Goal: Download file/media

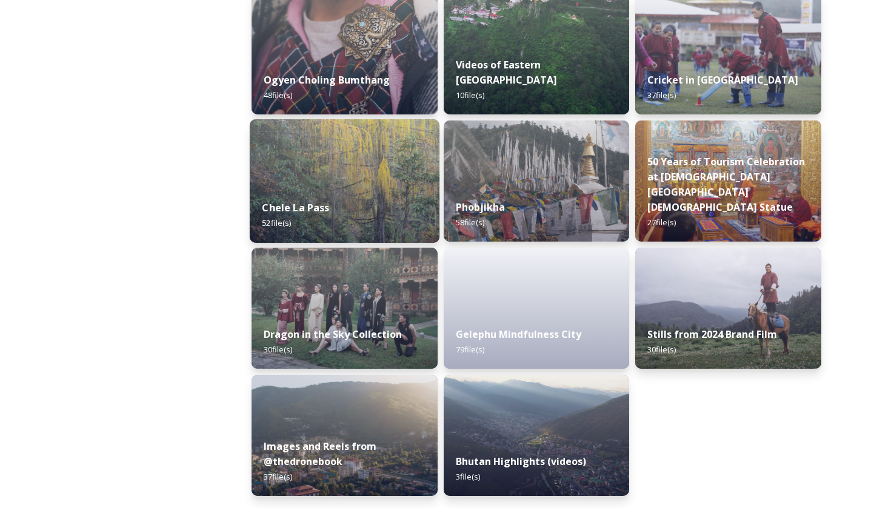
scroll to position [1982, 0]
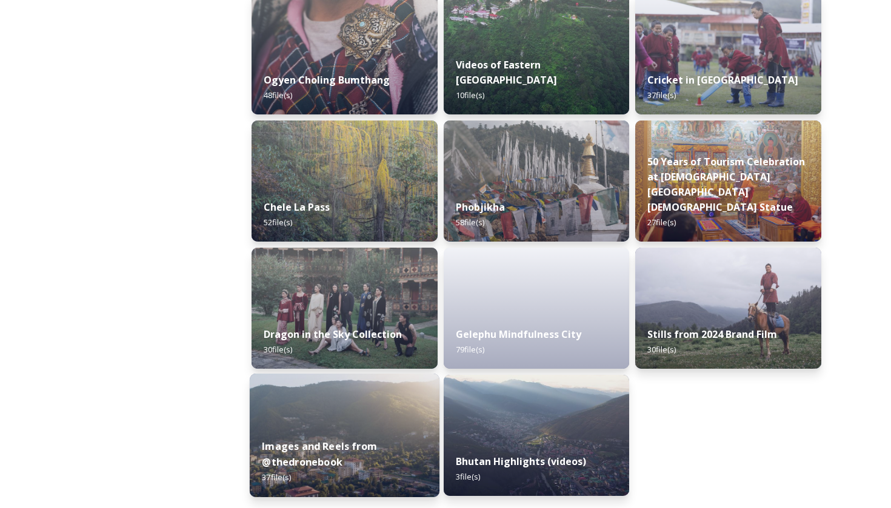
click at [337, 414] on img at bounding box center [345, 436] width 190 height 124
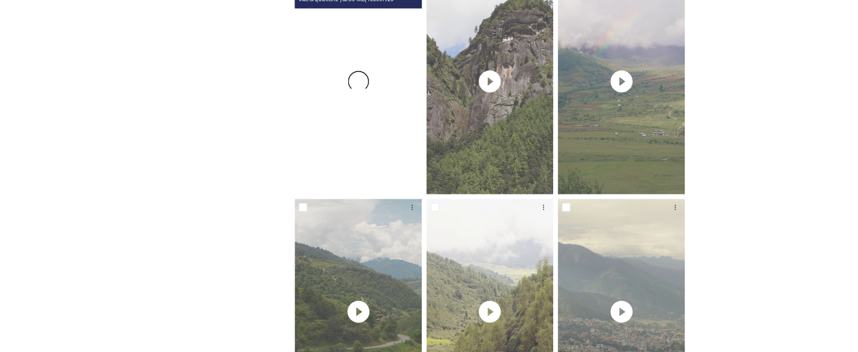
scroll to position [203, 0]
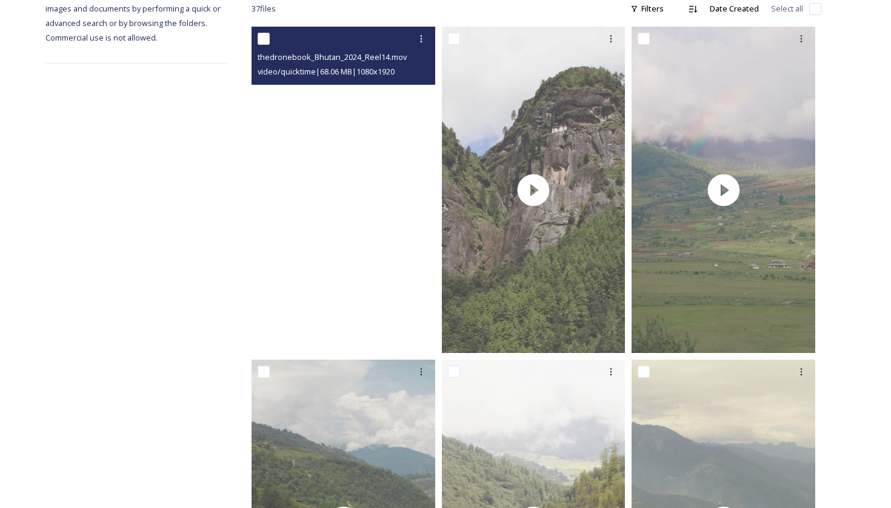
click at [342, 204] on video "thedronebook_Bhutan_2024_Reel14.mov" at bounding box center [343, 190] width 184 height 327
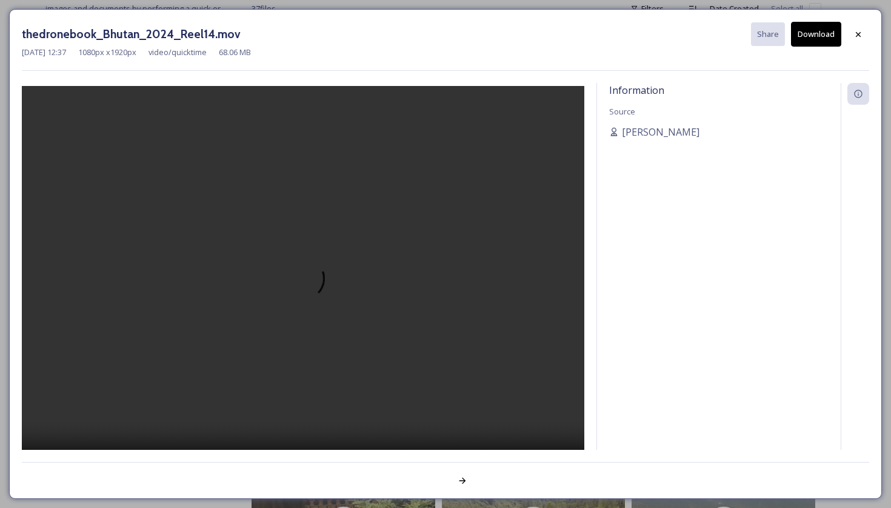
click at [306, 282] on video at bounding box center [303, 285] width 562 height 399
click at [819, 33] on button "Download" at bounding box center [816, 34] width 50 height 25
click at [815, 27] on button "Download" at bounding box center [816, 34] width 50 height 25
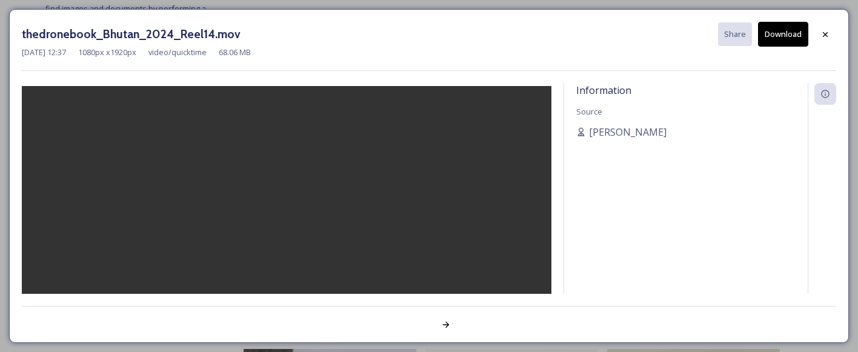
click at [488, 167] on video at bounding box center [287, 285] width 530 height 399
click at [831, 41] on div at bounding box center [825, 35] width 22 height 22
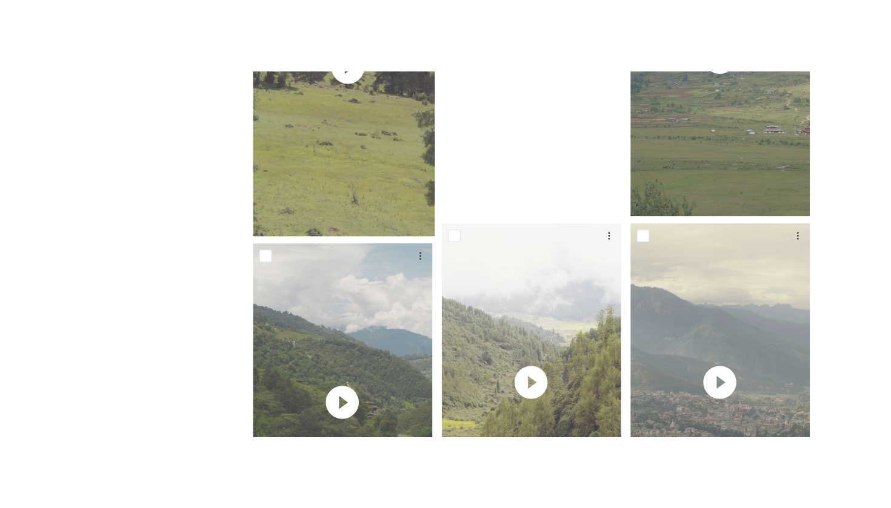
scroll to position [255, 0]
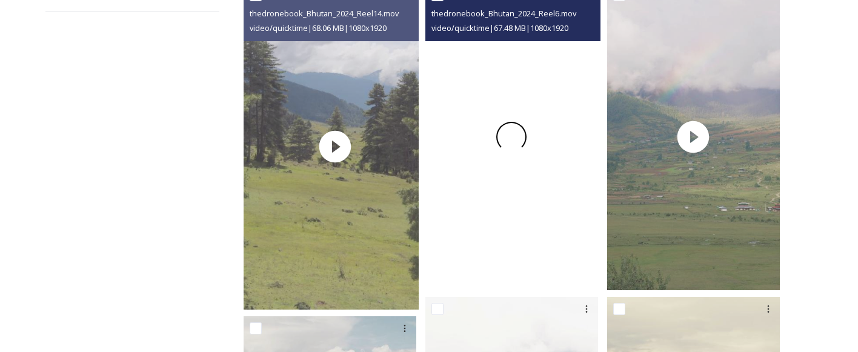
click at [534, 186] on div at bounding box center [511, 136] width 173 height 307
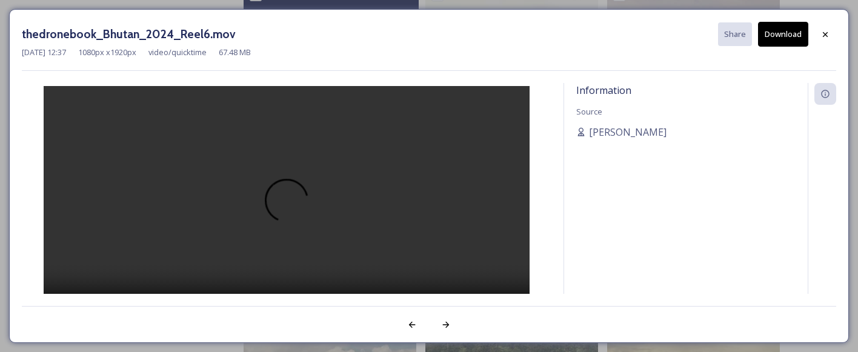
click at [279, 214] on video at bounding box center [287, 207] width 486 height 243
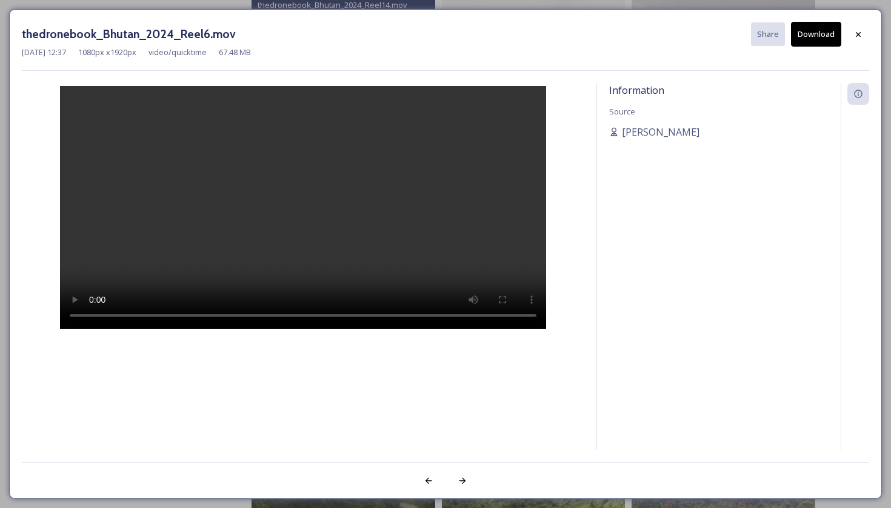
click at [236, 314] on video at bounding box center [303, 207] width 486 height 243
click at [281, 314] on video at bounding box center [303, 207] width 486 height 243
click at [307, 315] on video at bounding box center [303, 207] width 486 height 243
click at [351, 310] on video at bounding box center [303, 207] width 486 height 243
click at [409, 307] on video at bounding box center [303, 207] width 486 height 243
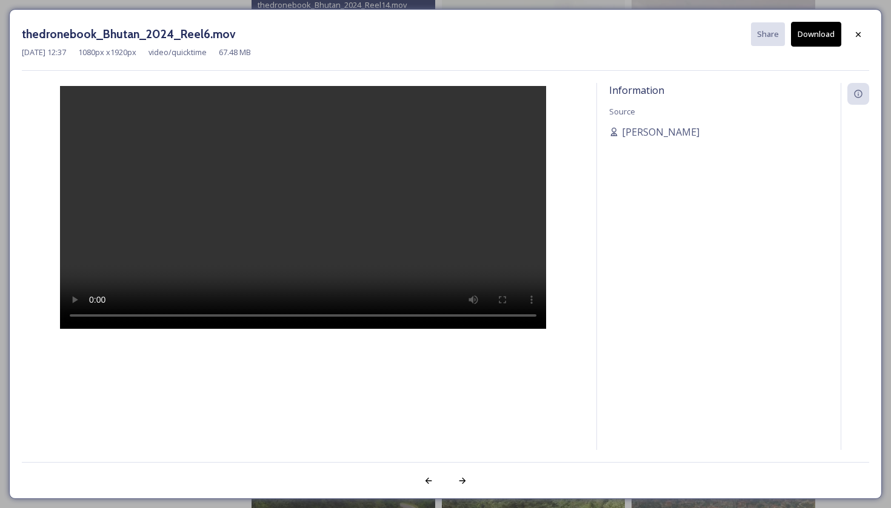
click at [418, 314] on video at bounding box center [303, 207] width 486 height 243
click at [440, 317] on video at bounding box center [303, 207] width 486 height 243
click at [857, 35] on icon at bounding box center [858, 35] width 10 height 10
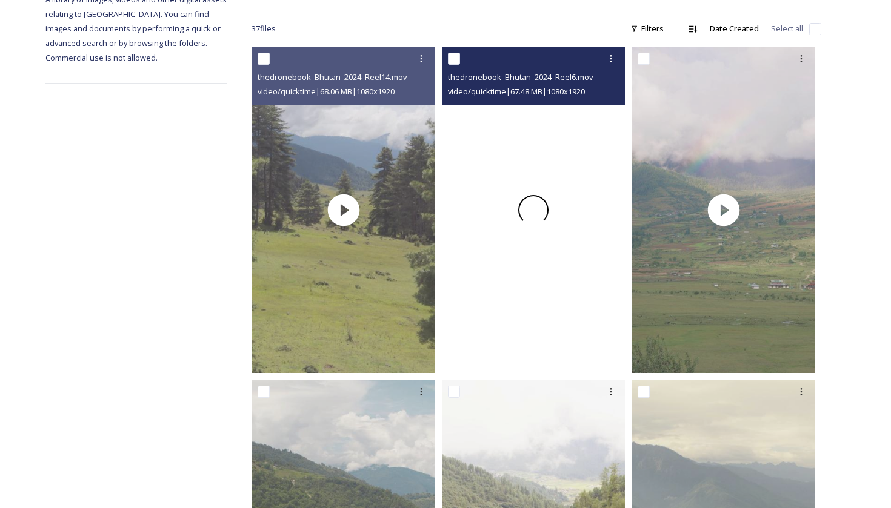
scroll to position [174, 0]
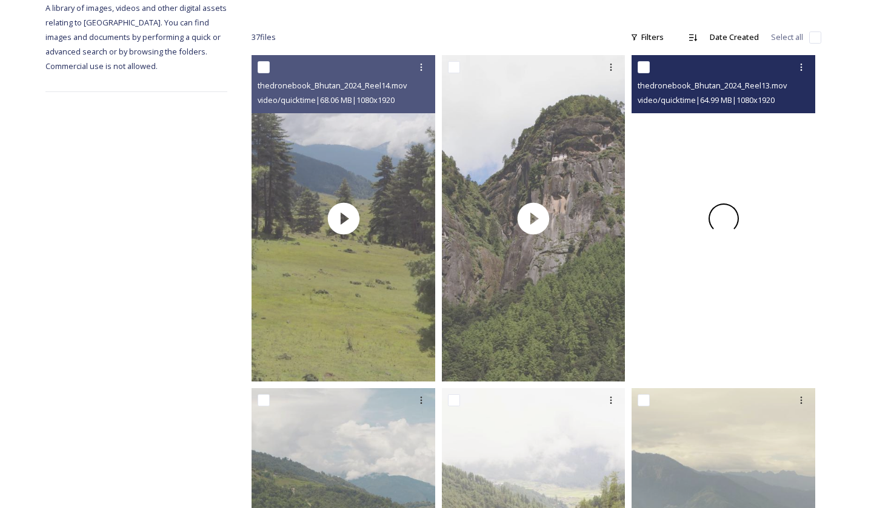
click at [696, 271] on div at bounding box center [723, 218] width 184 height 327
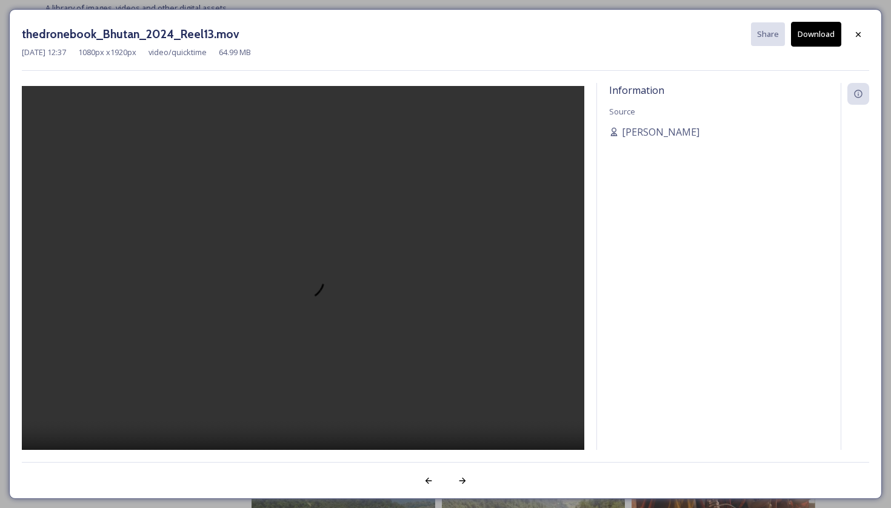
click at [307, 293] on video at bounding box center [303, 285] width 562 height 399
click at [308, 223] on video at bounding box center [303, 285] width 562 height 399
click at [862, 26] on div at bounding box center [858, 35] width 22 height 22
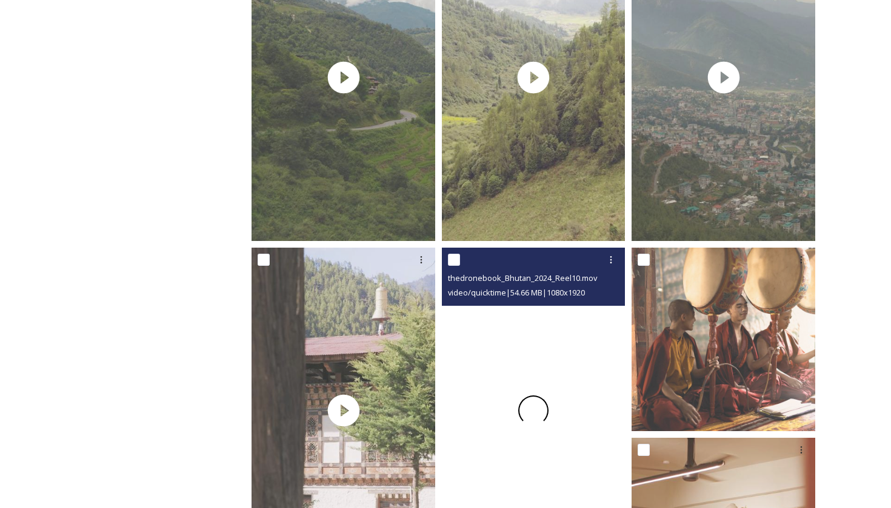
scroll to position [614, 0]
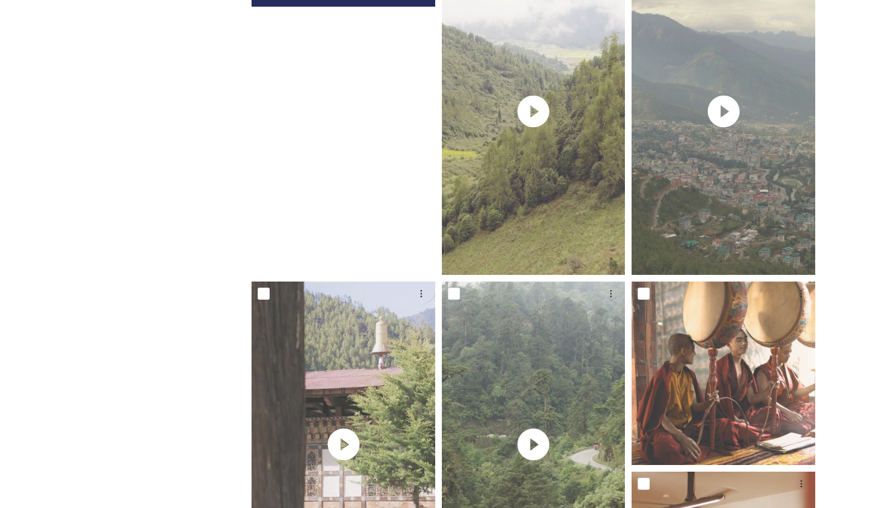
click at [348, 123] on video "thedronebook_Bhutan_2024_Reel5.mov" at bounding box center [343, 112] width 184 height 327
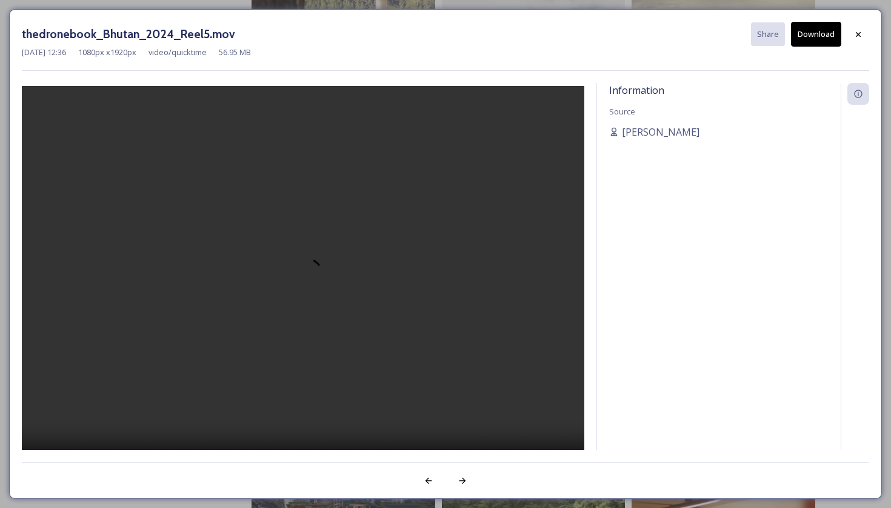
click at [301, 287] on video at bounding box center [303, 285] width 562 height 399
click at [311, 284] on video at bounding box center [303, 285] width 562 height 399
click at [308, 288] on video at bounding box center [303, 285] width 562 height 399
click at [856, 31] on icon at bounding box center [858, 35] width 10 height 10
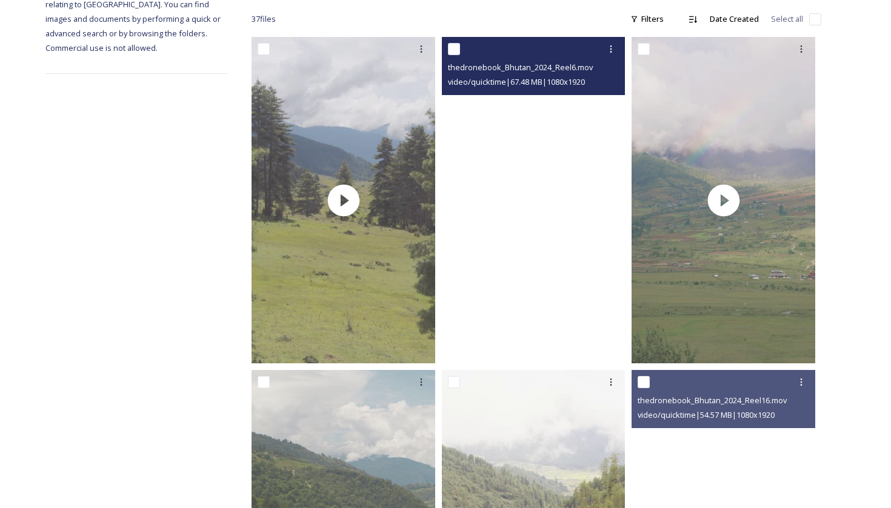
scroll to position [162, 0]
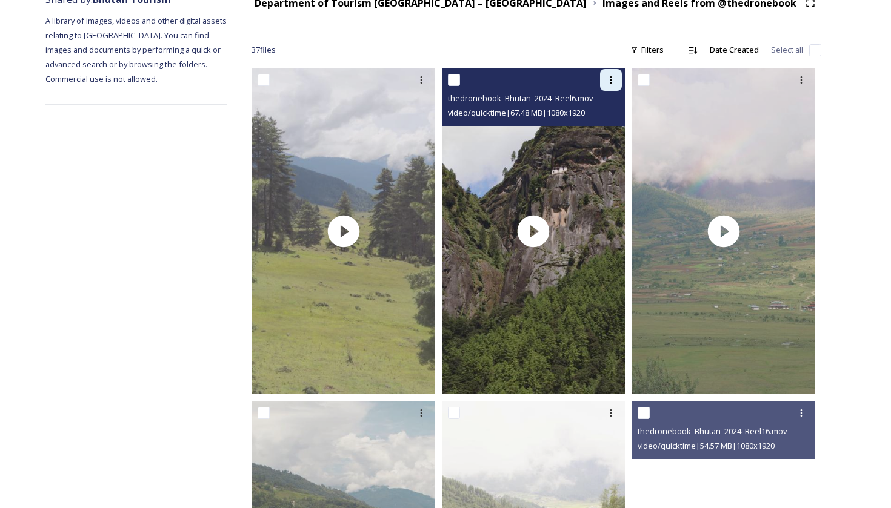
click at [613, 85] on div at bounding box center [611, 80] width 22 height 22
click at [604, 132] on span "Download" at bounding box center [596, 130] width 37 height 12
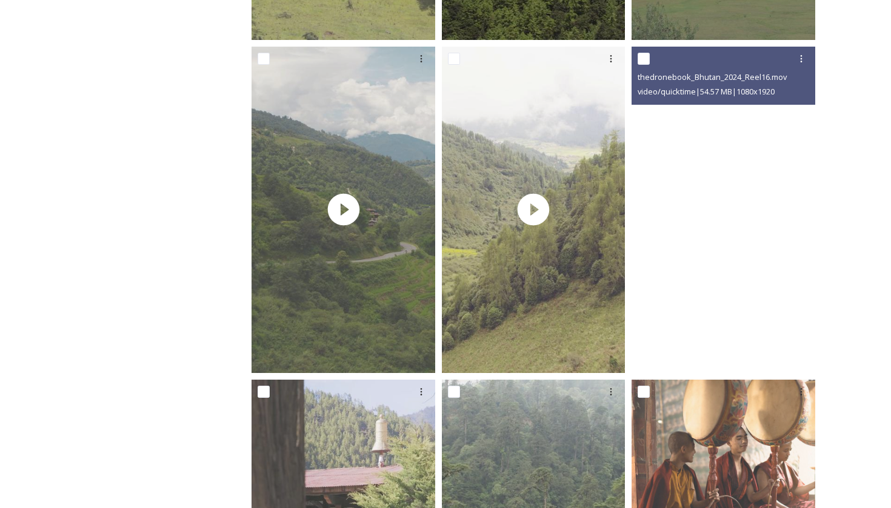
scroll to position [570, 0]
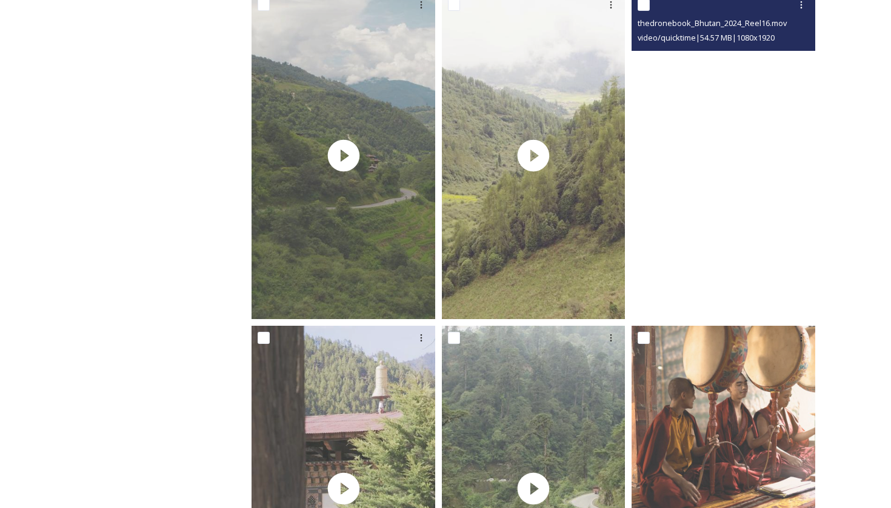
click at [749, 202] on video "thedronebook_Bhutan_2024_Reel16.mov" at bounding box center [723, 156] width 184 height 327
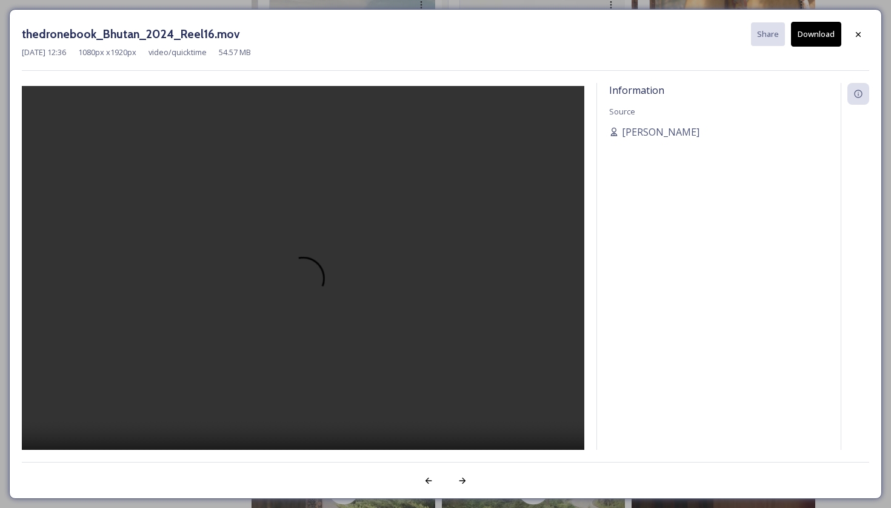
click at [307, 287] on video at bounding box center [303, 285] width 562 height 399
click at [859, 33] on icon at bounding box center [858, 35] width 10 height 10
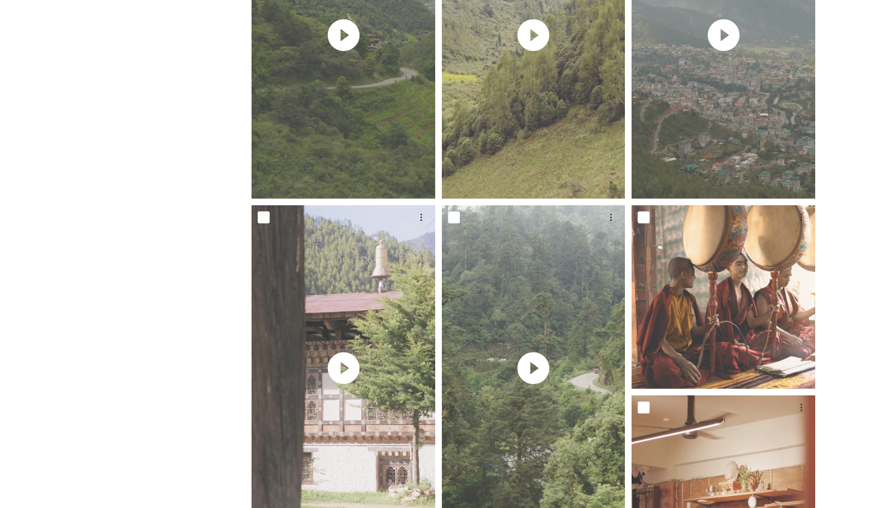
scroll to position [817, 0]
